Goal: Information Seeking & Learning: Learn about a topic

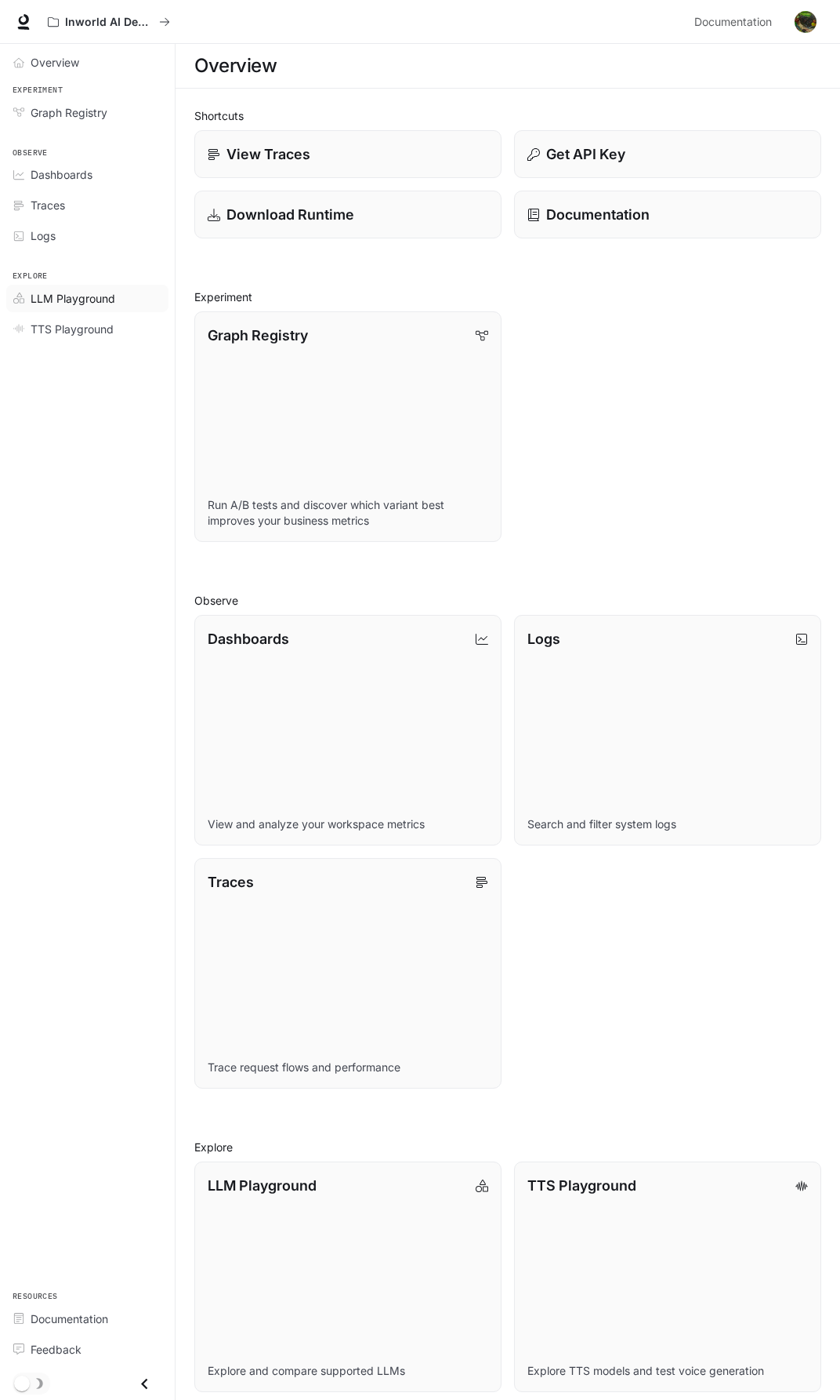
click at [83, 297] on span "LLM Playground" at bounding box center [72, 298] width 84 height 17
click at [802, 23] on img "button" at bounding box center [806, 22] width 22 height 22
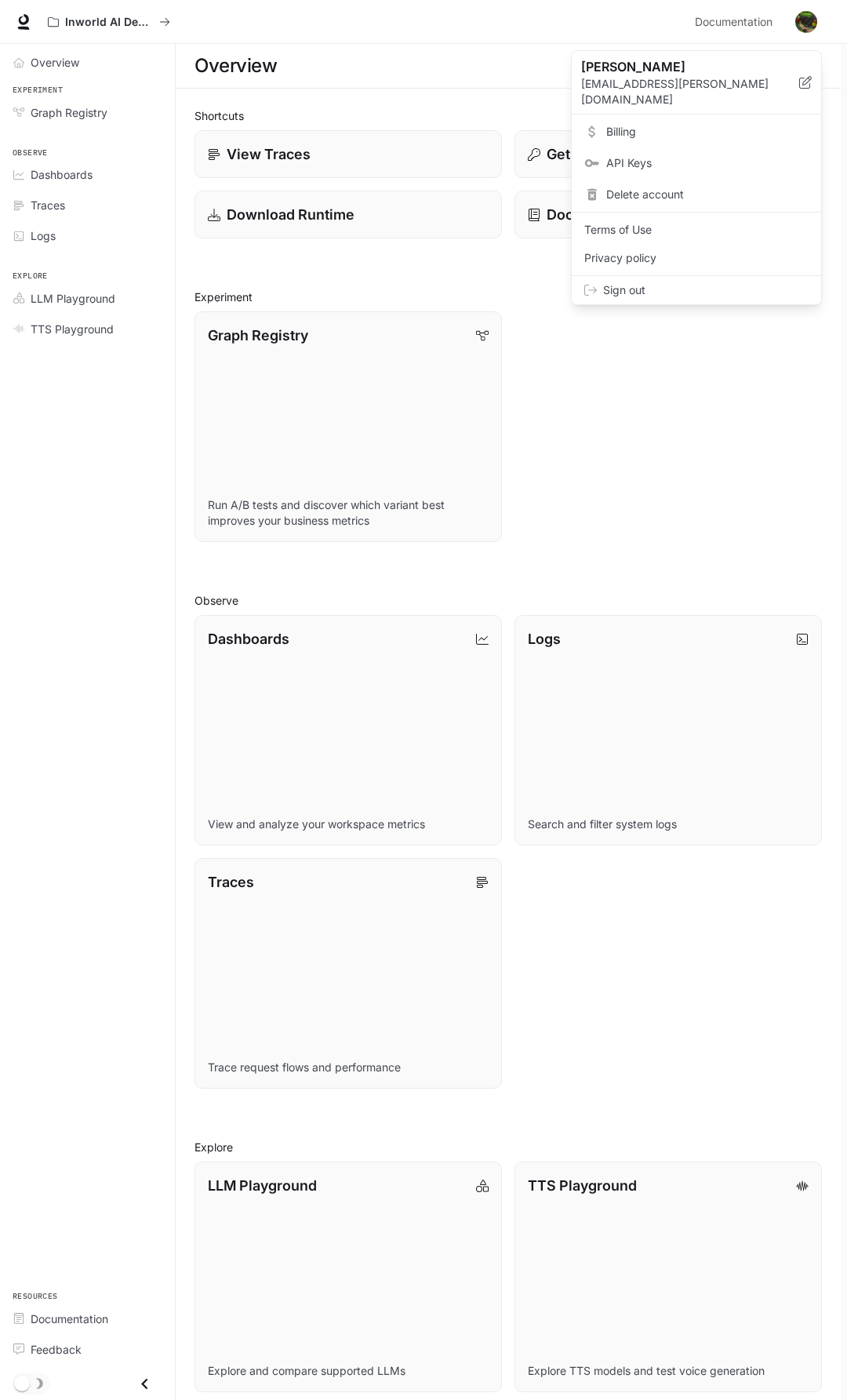
click at [713, 124] on span "Billing" at bounding box center [708, 131] width 203 height 16
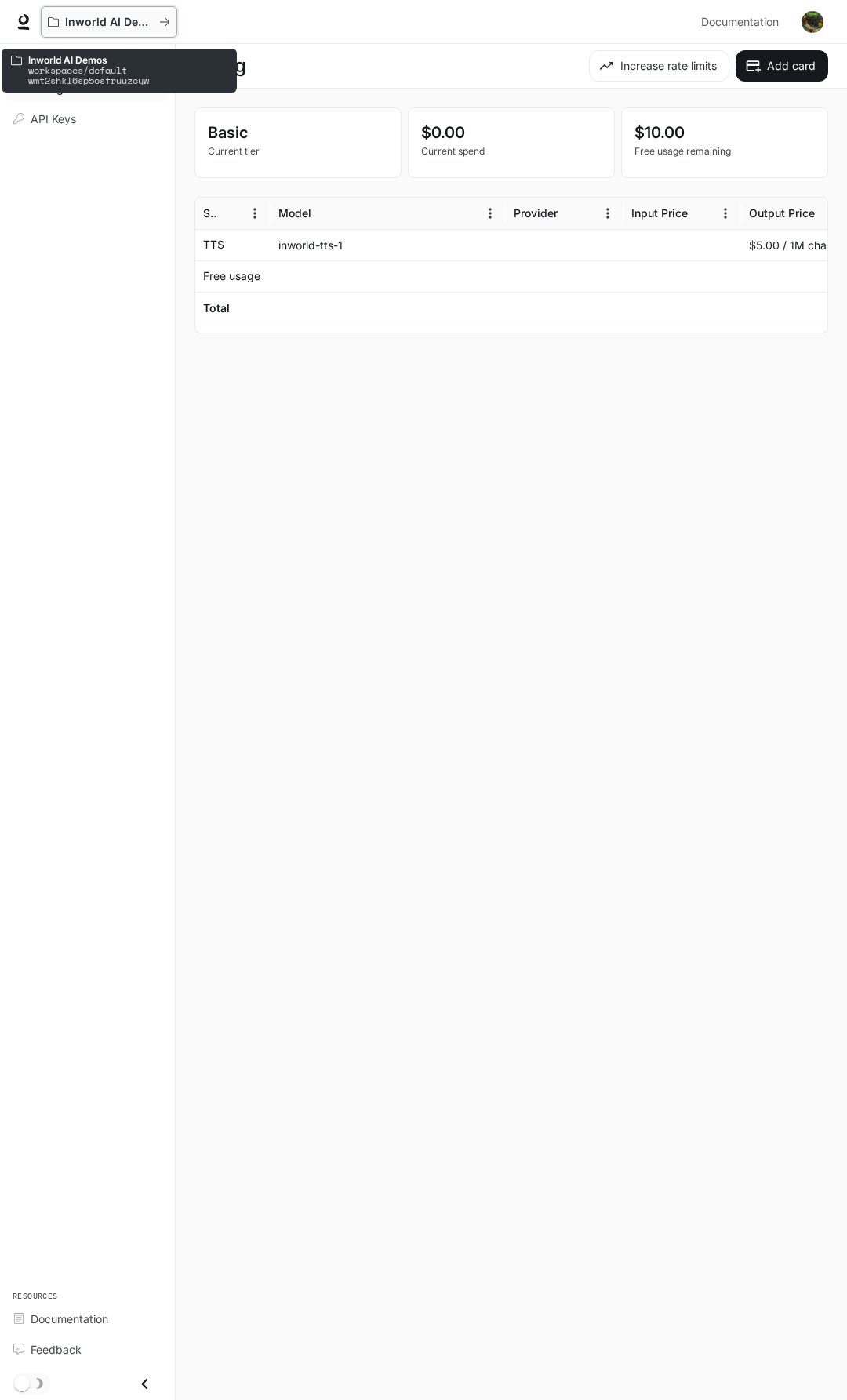
click at [86, 18] on p "Inworld AI Demos" at bounding box center [109, 22] width 88 height 14
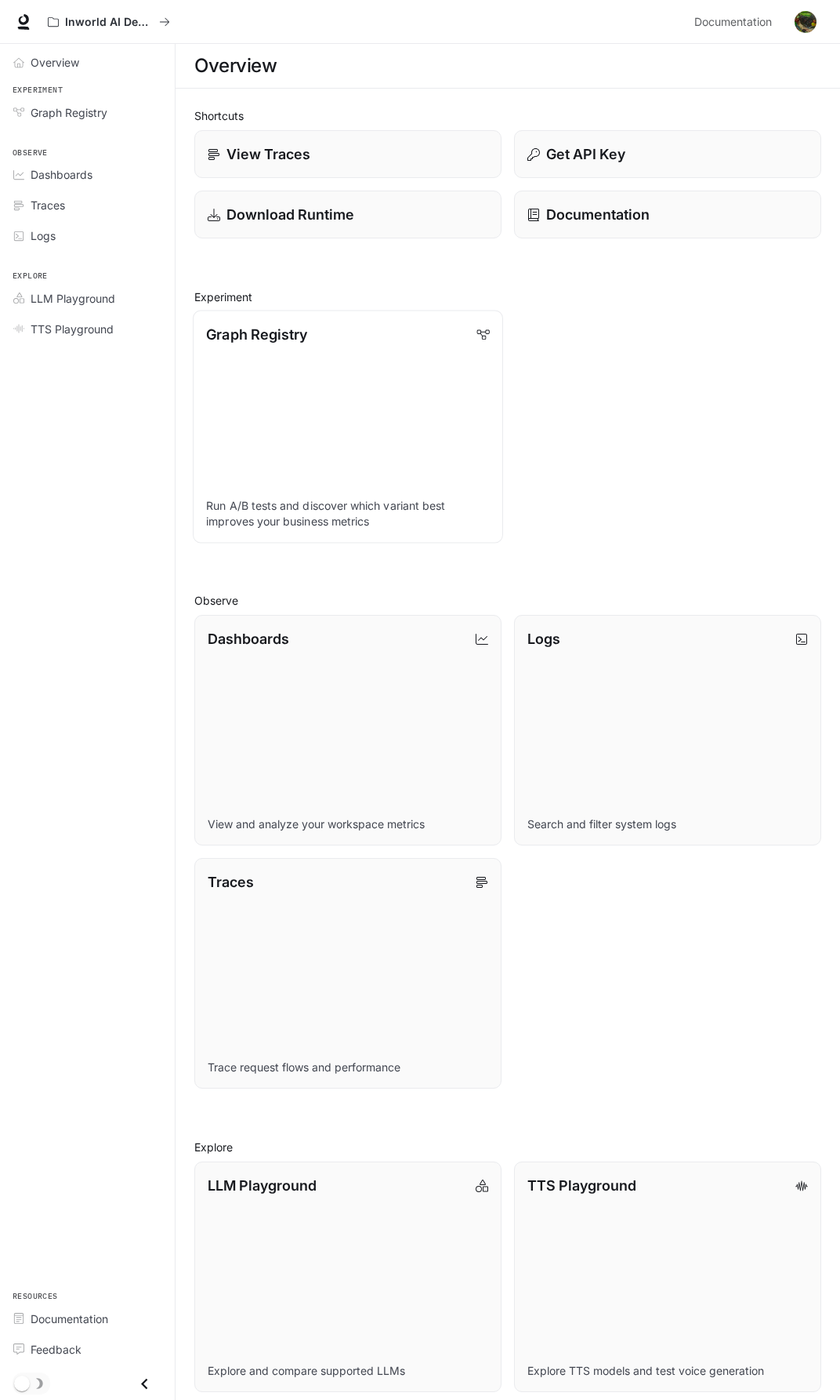
scroll to position [11, 0]
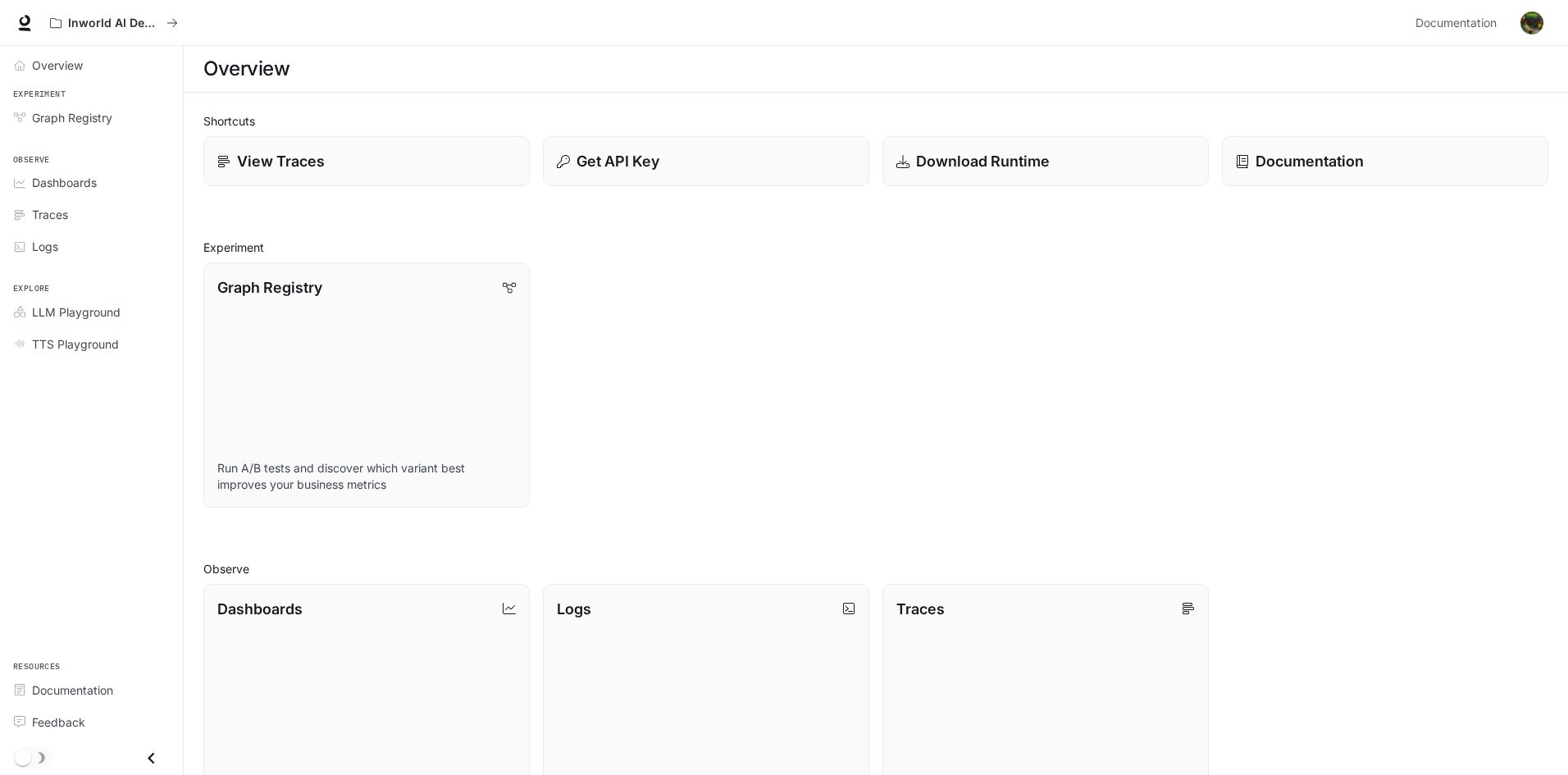
click at [1521, 21] on img "button" at bounding box center [1532, 23] width 23 height 23
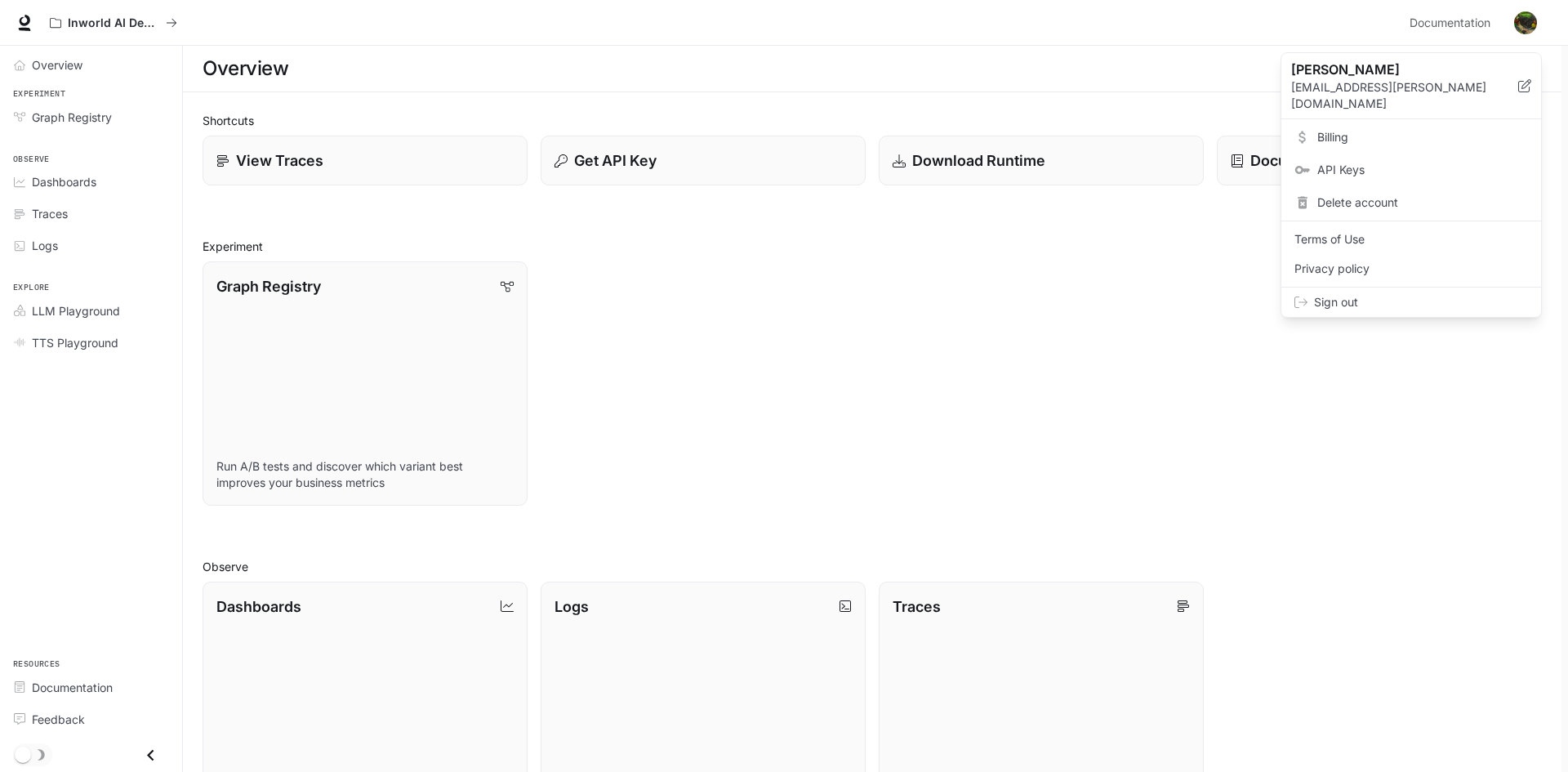
click at [1375, 294] on span "Sign out" at bounding box center [1421, 302] width 214 height 16
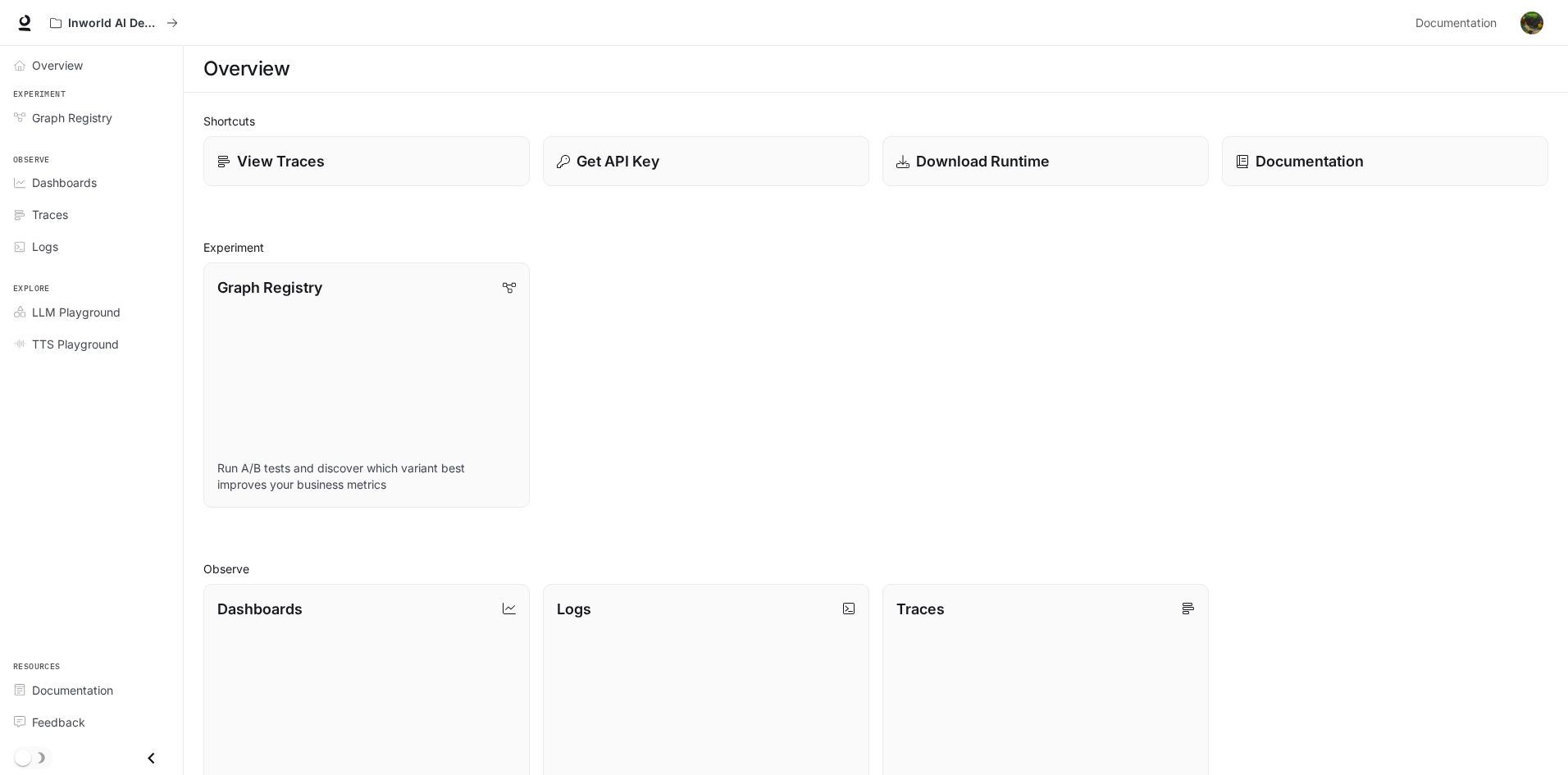
click at [1533, 30] on img "button" at bounding box center [1532, 23] width 23 height 23
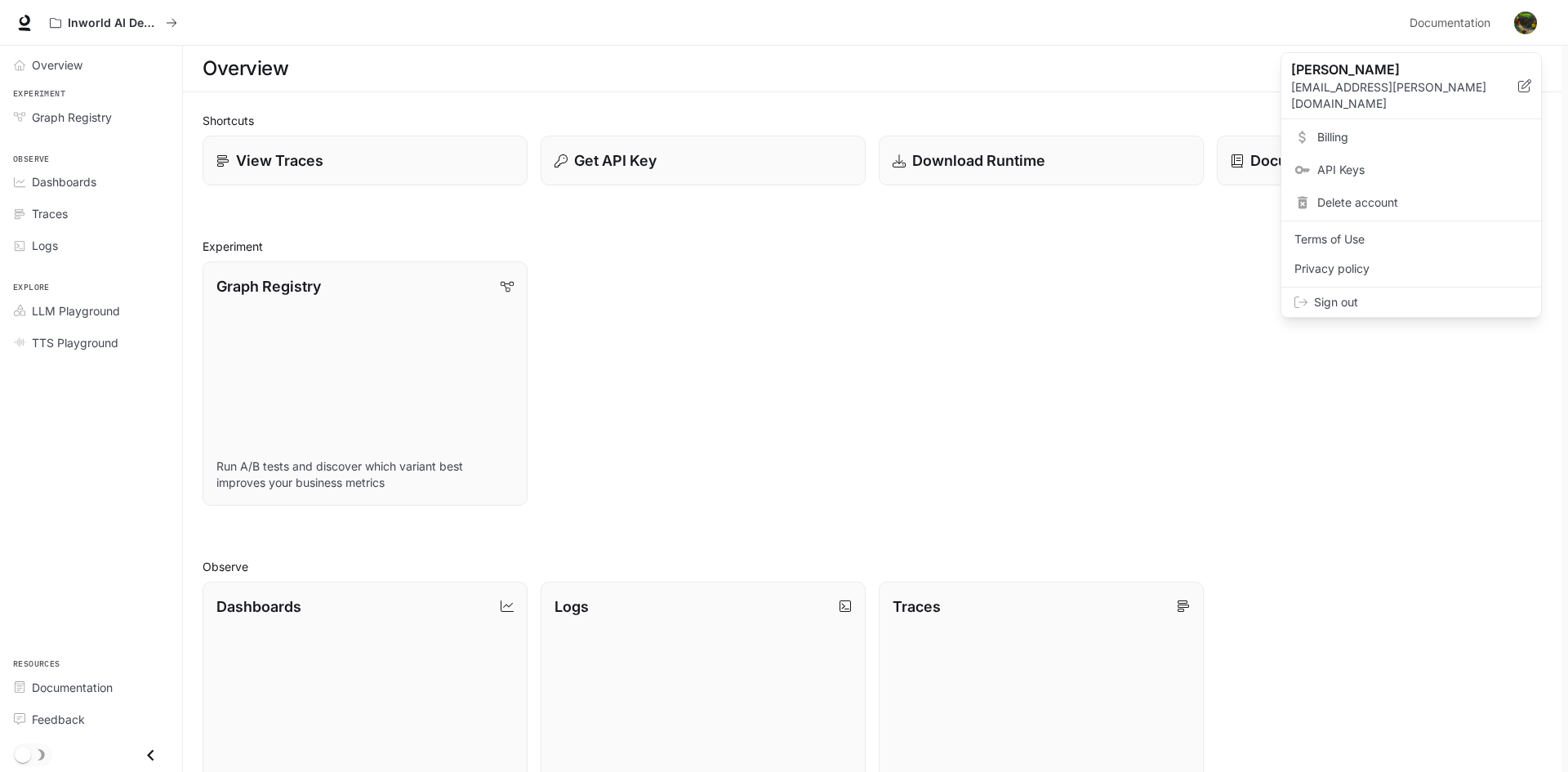
click at [1359, 129] on span "Billing" at bounding box center [1423, 137] width 211 height 16
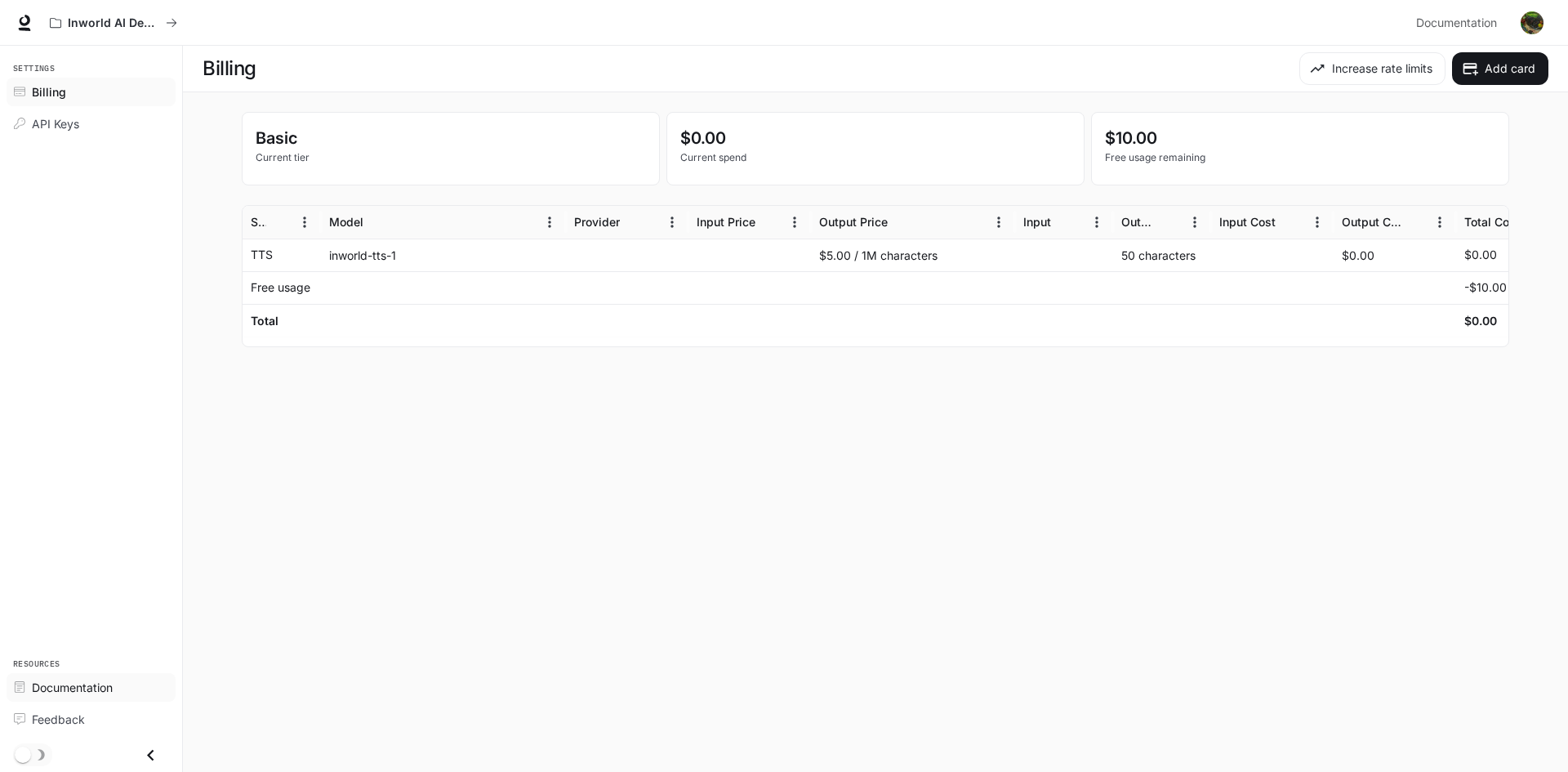
click at [75, 675] on link "Documentation" at bounding box center [91, 687] width 169 height 29
